Goal: Navigation & Orientation: Go to known website

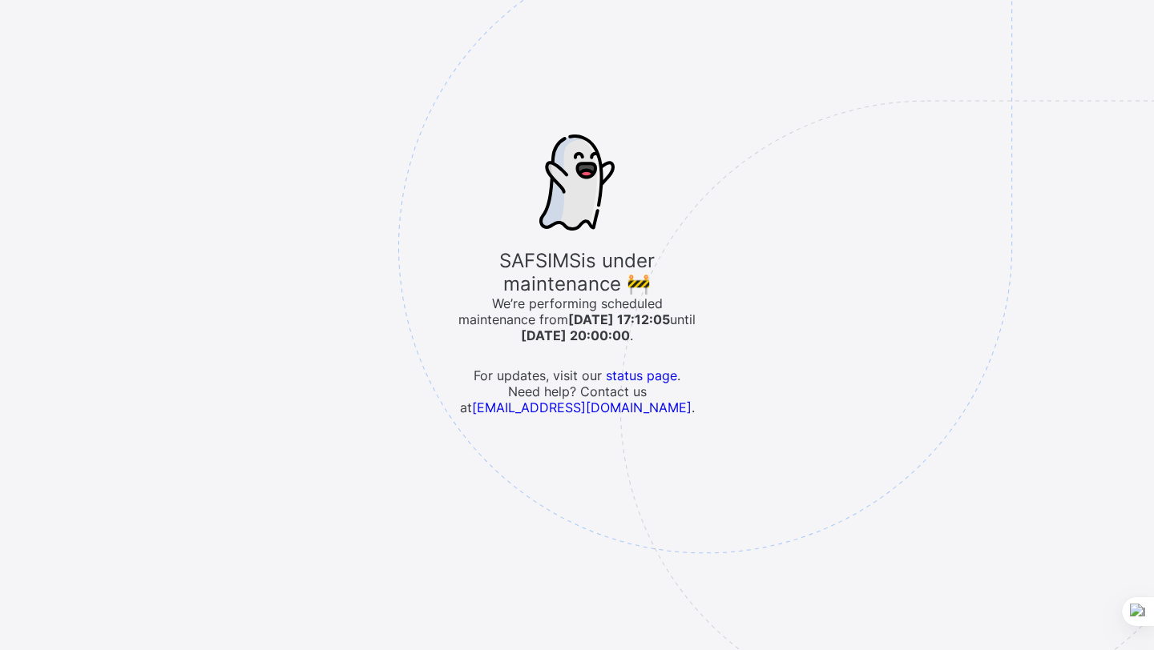
click at [653, 376] on img at bounding box center [816, 327] width 836 height 775
click at [635, 376] on img at bounding box center [816, 327] width 836 height 775
click at [634, 382] on img at bounding box center [816, 327] width 836 height 775
click at [626, 377] on img at bounding box center [816, 327] width 836 height 775
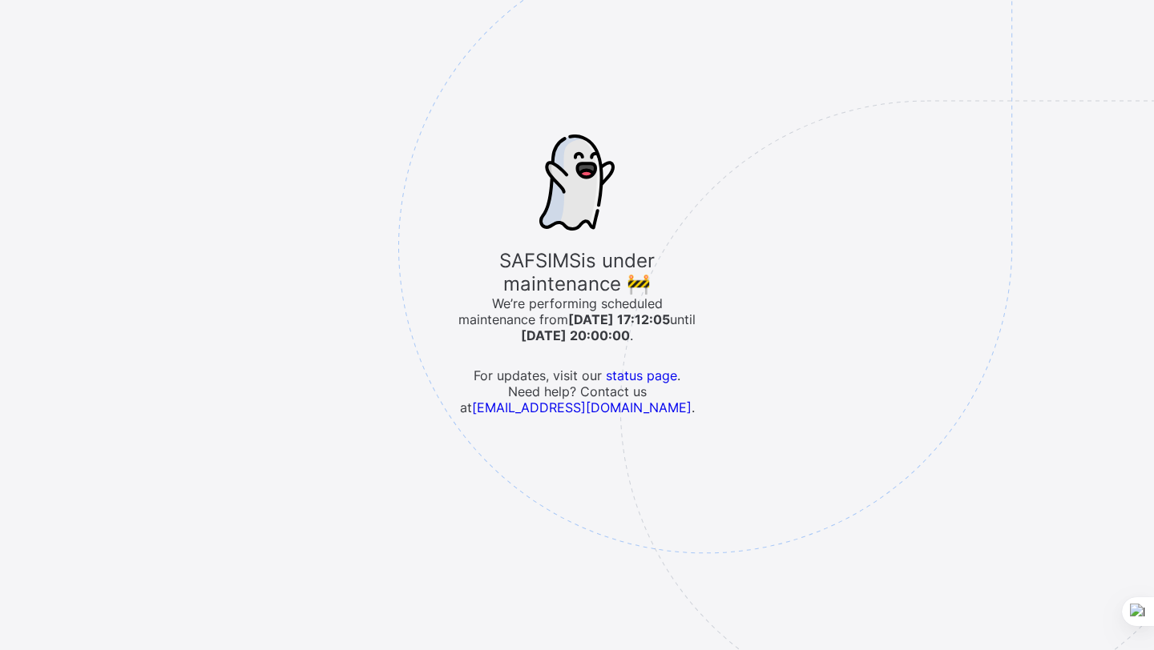
click at [626, 377] on img at bounding box center [816, 327] width 836 height 775
click at [626, 373] on img at bounding box center [816, 327] width 836 height 775
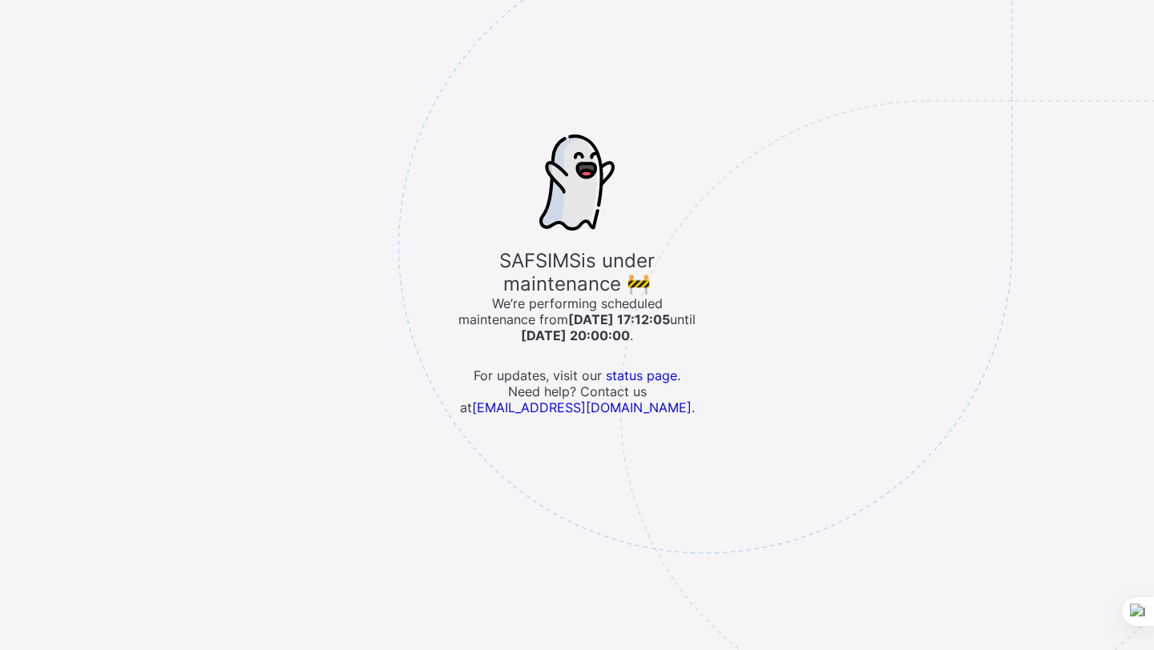
click at [628, 373] on img at bounding box center [816, 327] width 836 height 775
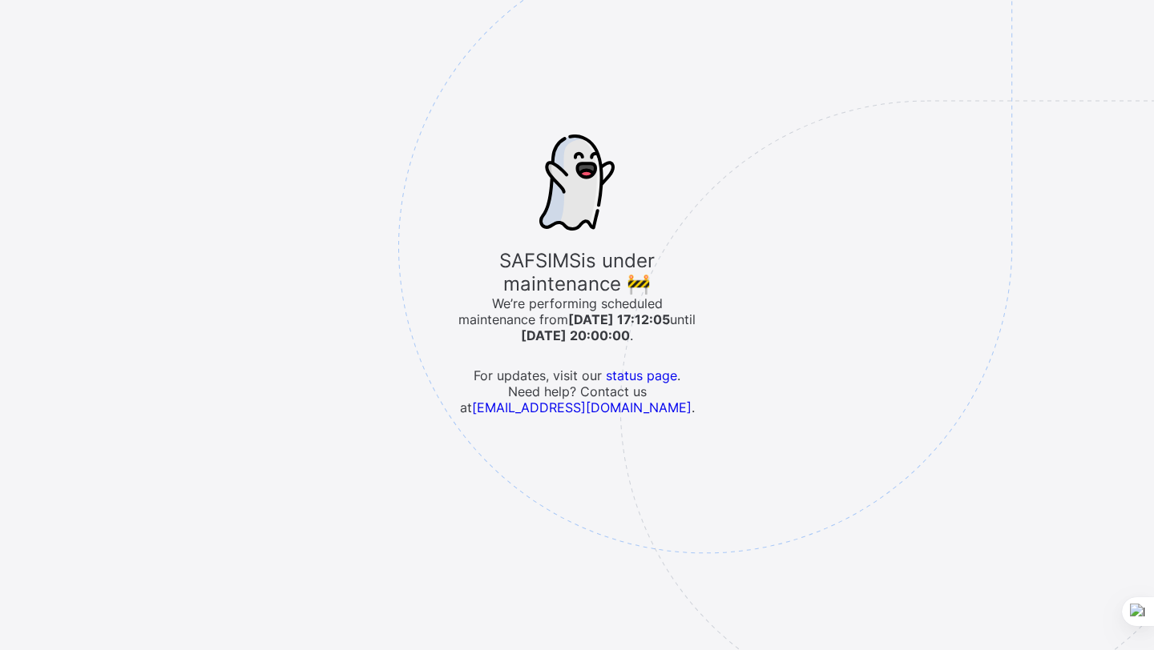
click at [628, 373] on img at bounding box center [816, 327] width 836 height 775
